Goal: Task Accomplishment & Management: Manage account settings

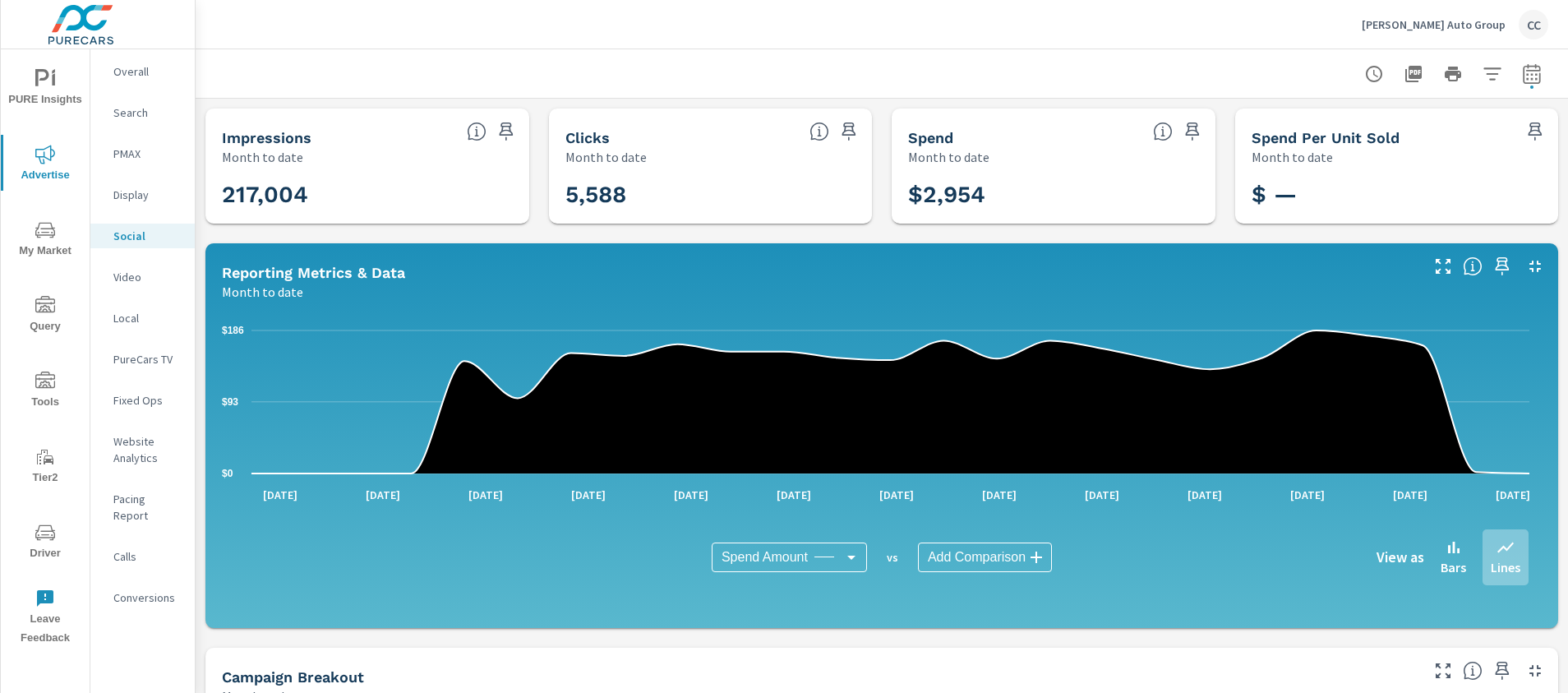
scroll to position [2374, 0]
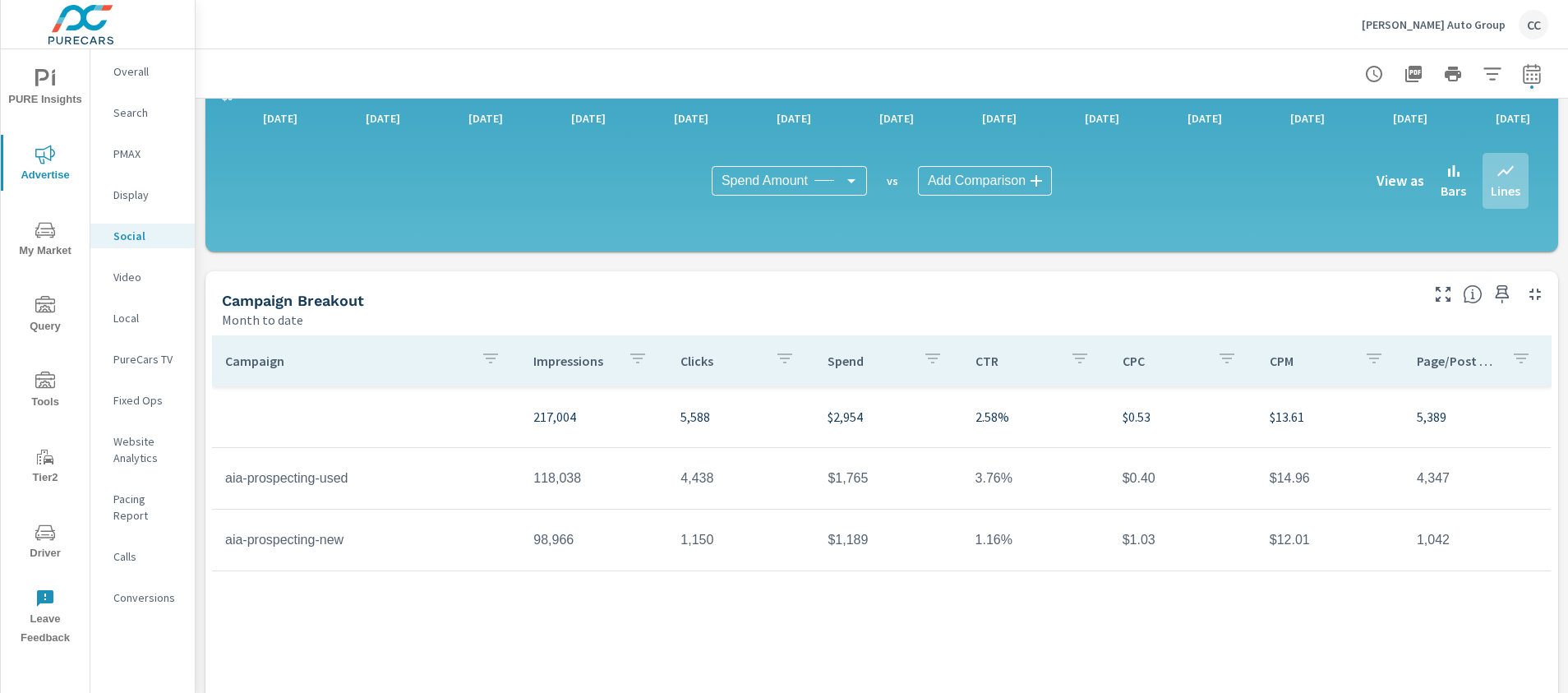
click at [1430, 14] on div "[PERSON_NAME] Auto Group CC" at bounding box center [1454, 24] width 187 height 30
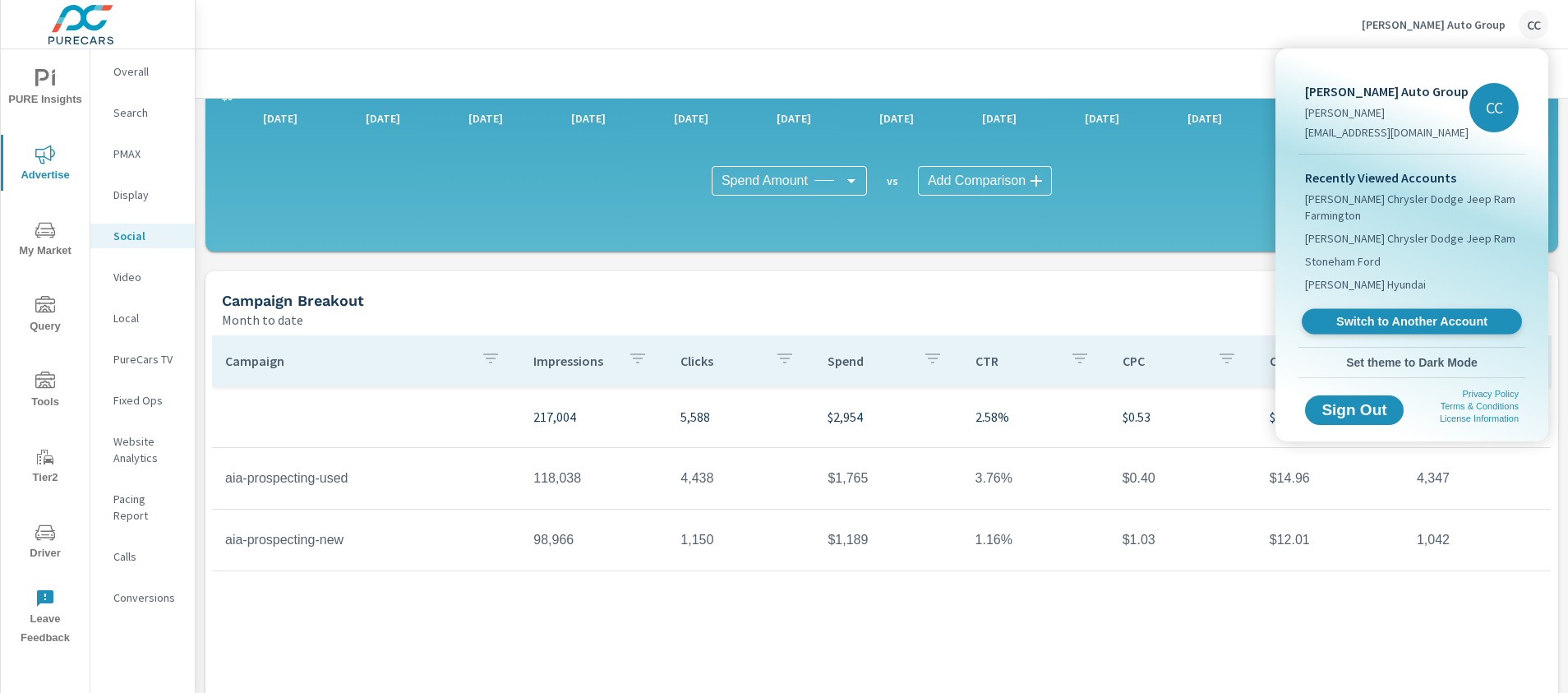
click at [1392, 322] on span "Switch to Another Account" at bounding box center [1412, 322] width 202 height 16
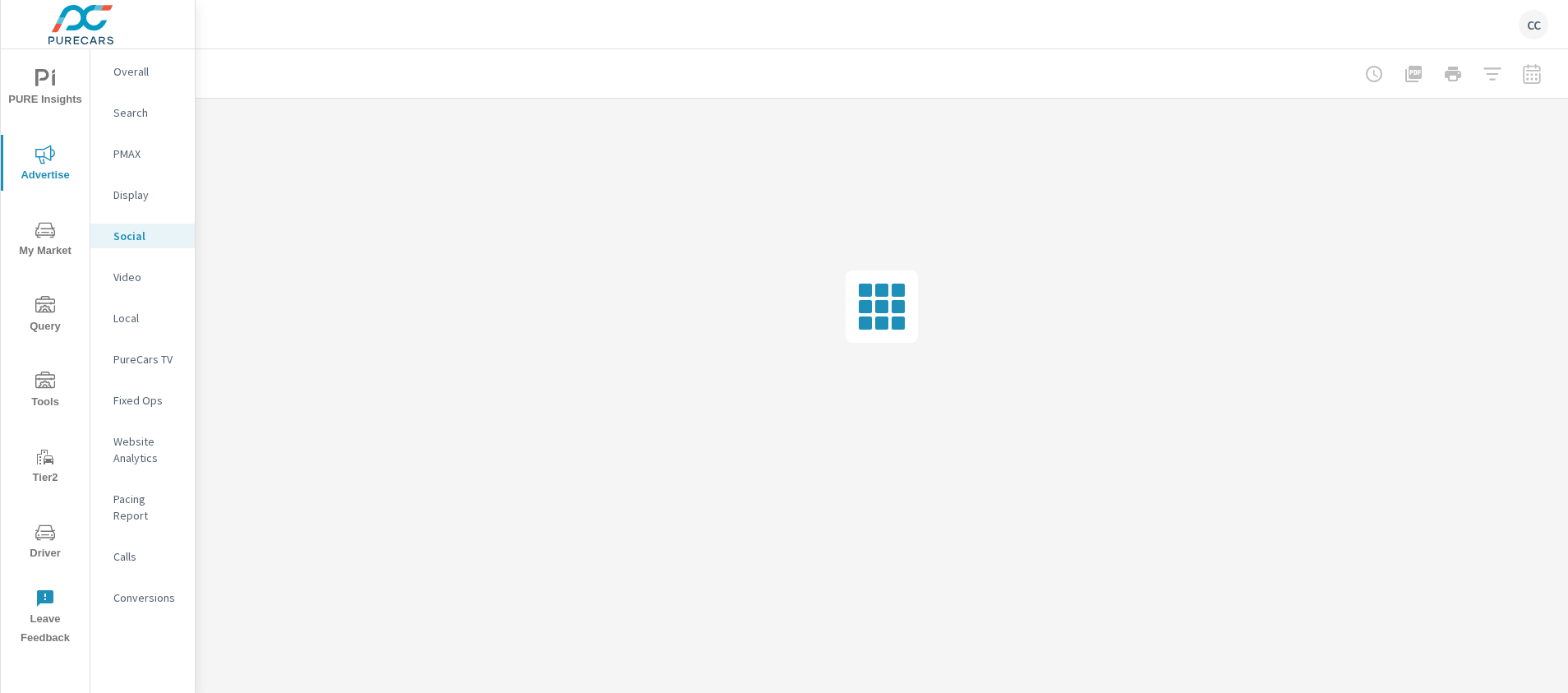
scroll to position [2374, 0]
click at [44, 535] on icon "nav menu" at bounding box center [45, 532] width 20 height 20
